Goal: Transaction & Acquisition: Obtain resource

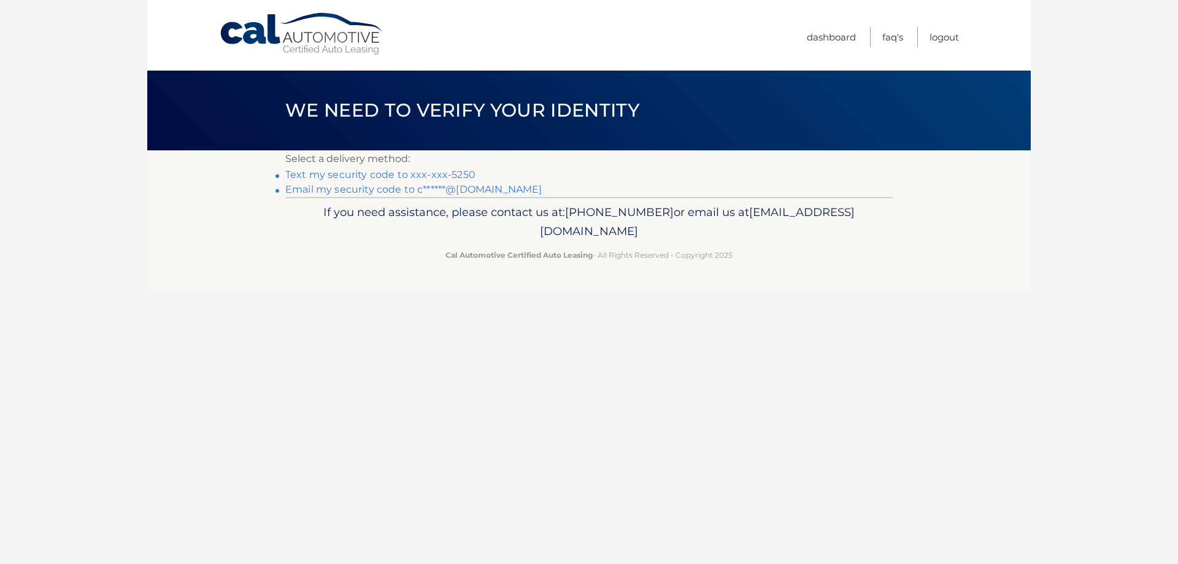
click at [448, 172] on link "Text my security code to xxx-xxx-5250" at bounding box center [380, 175] width 190 height 12
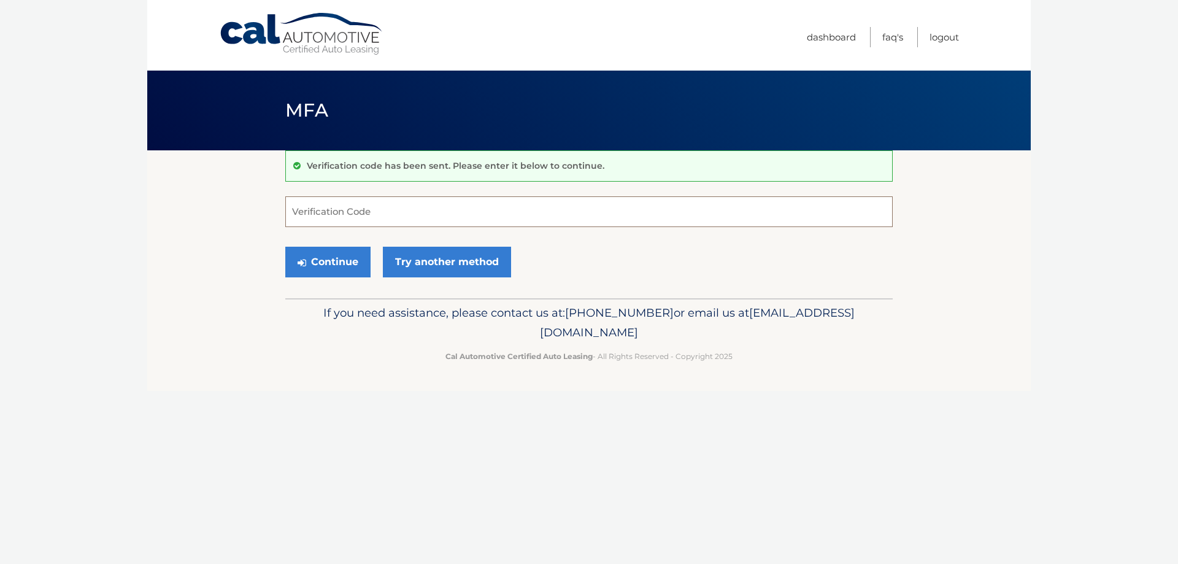
click at [379, 210] on input "Verification Code" at bounding box center [588, 211] width 607 height 31
type input "829670"
drag, startPoint x: 339, startPoint y: 261, endPoint x: 347, endPoint y: 291, distance: 30.7
click at [339, 264] on button "Continue" at bounding box center [327, 262] width 85 height 31
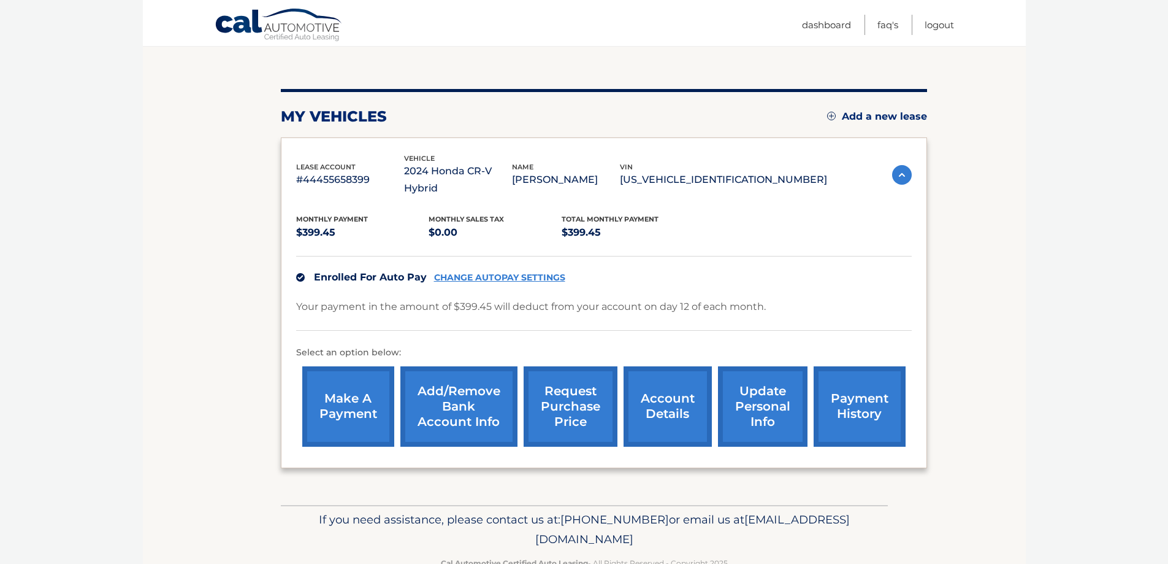
scroll to position [133, 0]
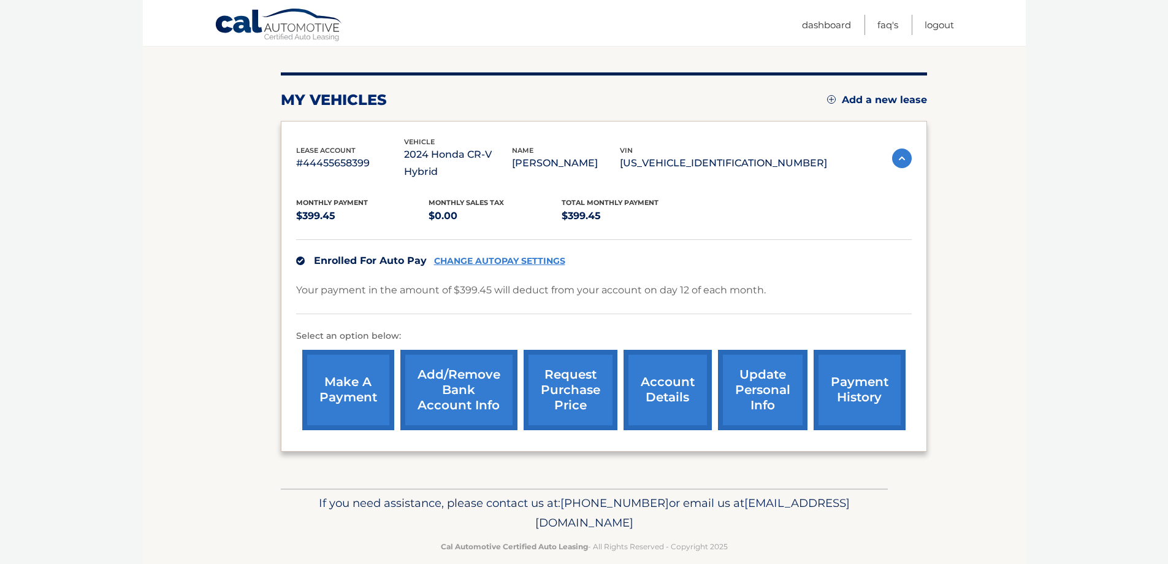
click at [565, 391] on link "request purchase price" at bounding box center [571, 390] width 94 height 80
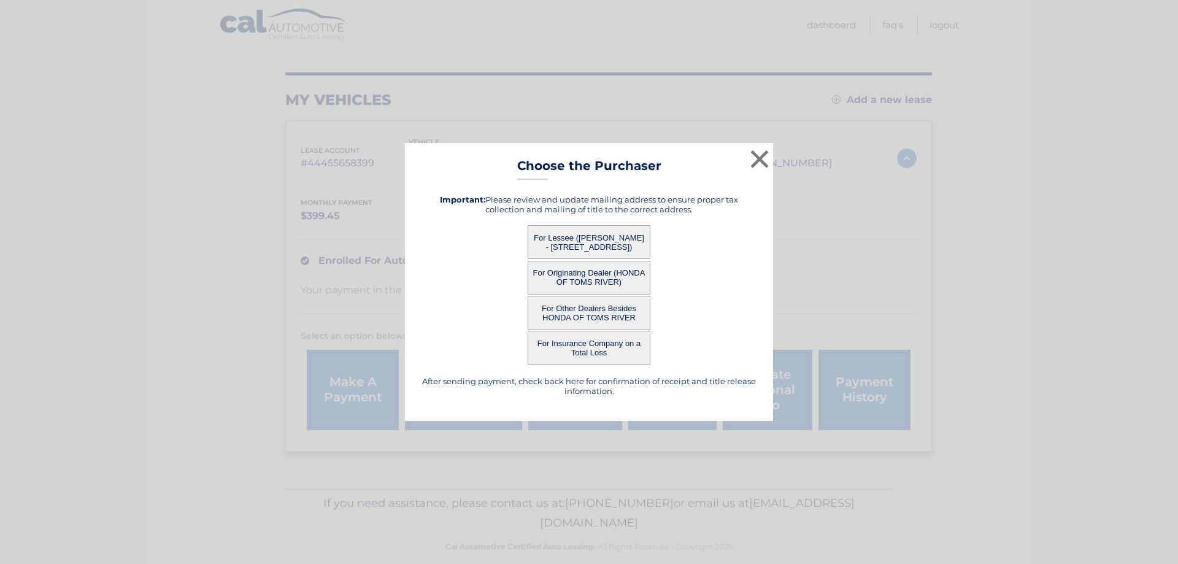
click at [589, 246] on button "For Lessee (CAMILLA FAHMIE - 25 NORWICH DR, , TOMS RIVER, NJ 08757)" at bounding box center [588, 242] width 123 height 34
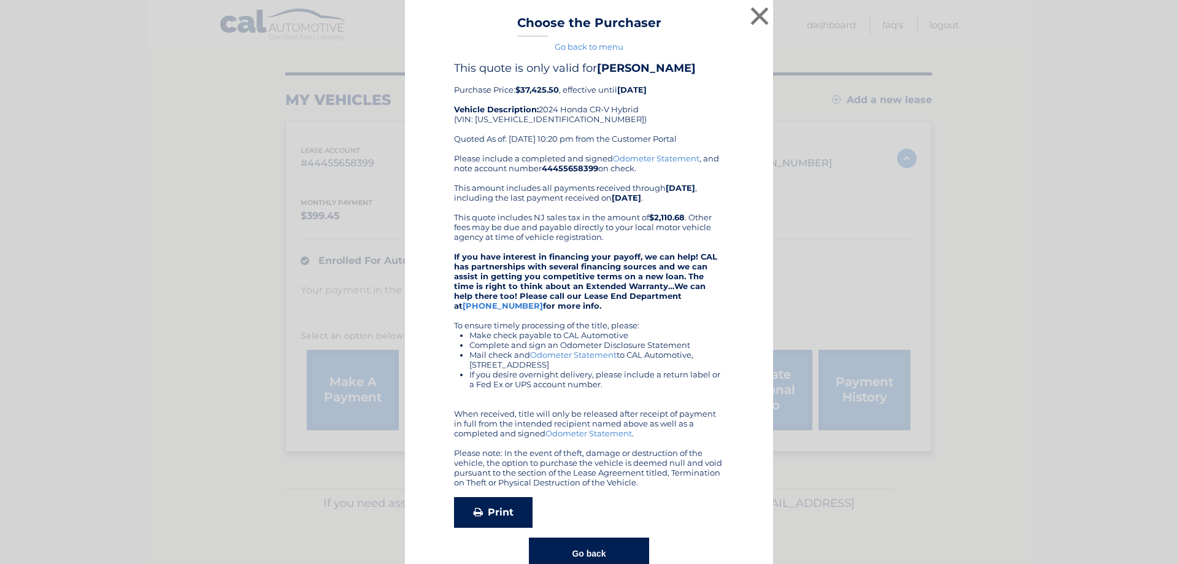
click at [477, 515] on icon at bounding box center [477, 512] width 9 height 10
click at [752, 17] on button "×" at bounding box center [759, 16] width 25 height 25
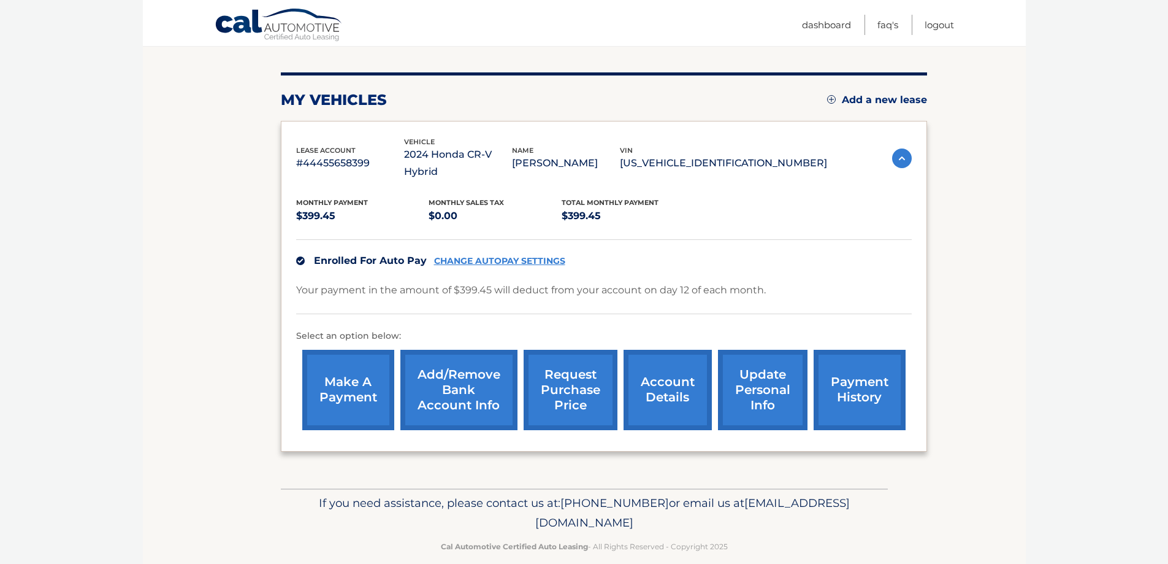
click at [580, 392] on link "request purchase price" at bounding box center [571, 390] width 94 height 80
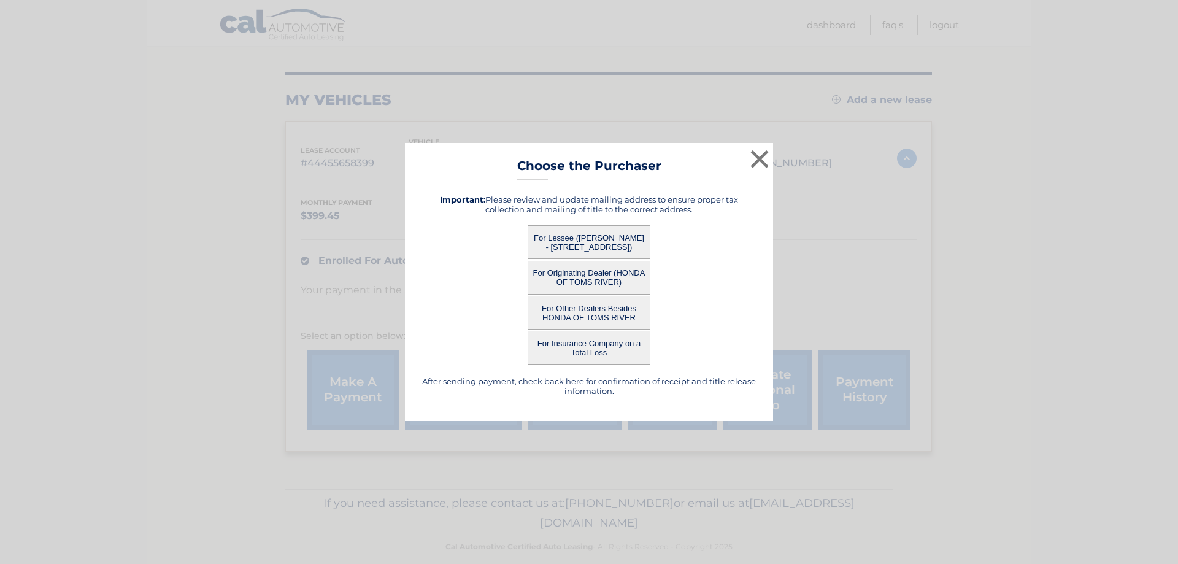
click at [588, 239] on button "For Lessee (CAMILLA FAHMIE - 25 NORWICH DR, , TOMS RIVER, NJ 08757)" at bounding box center [588, 242] width 123 height 34
click at [588, 239] on div "× Choose the Purchaser Go back to menu After sending payment, check back here f…" at bounding box center [589, 282] width 368 height 278
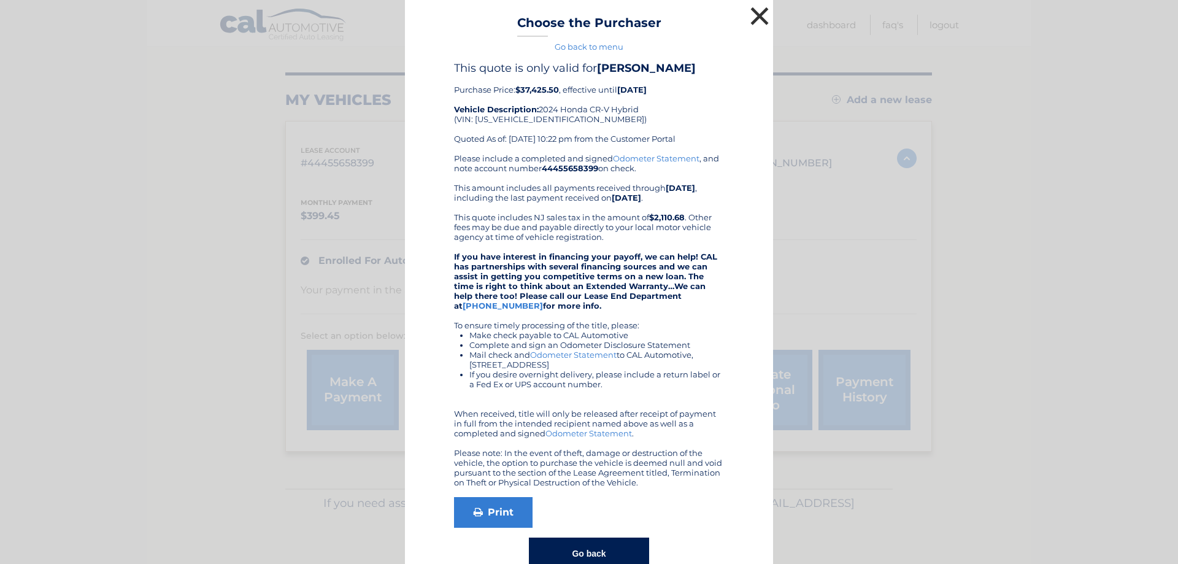
click at [754, 15] on button "×" at bounding box center [759, 16] width 25 height 25
